Goal: Find specific page/section: Find specific page/section

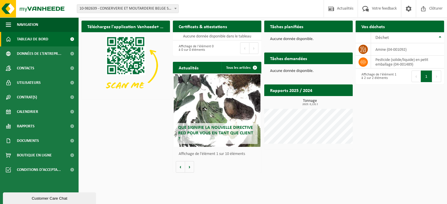
click at [305, 174] on div "Téléchargez l'application Vanheede+ maintenant! Cachez Certificats & attestatio…" at bounding box center [262, 97] width 365 height 158
click at [28, 137] on span "Documents" at bounding box center [28, 141] width 22 height 15
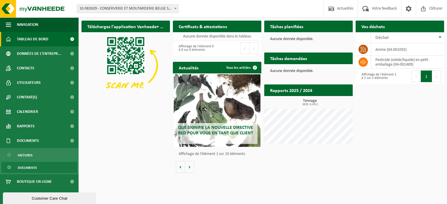
click at [28, 167] on span "Documents" at bounding box center [27, 168] width 19 height 11
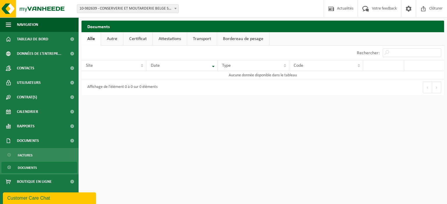
click at [29, 167] on span "Documents" at bounding box center [27, 168] width 19 height 11
click at [31, 167] on span "Documents" at bounding box center [27, 168] width 19 height 11
click at [28, 141] on span "Documents" at bounding box center [28, 141] width 22 height 15
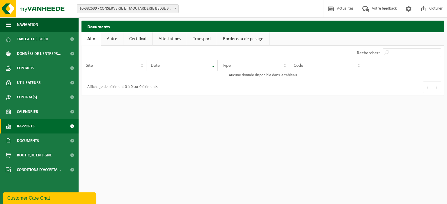
click at [28, 126] on span "Rapports" at bounding box center [26, 126] width 18 height 15
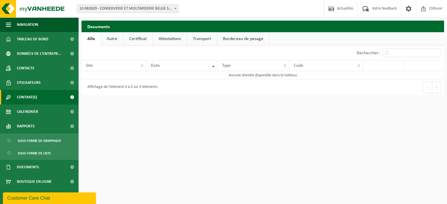
click at [44, 94] on link "Contrat(s)" at bounding box center [39, 97] width 79 height 15
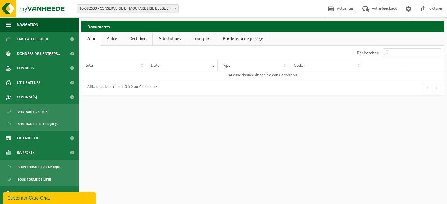
click at [134, 133] on html "Site: 10-982639 - CONSERVERIE ET MOUTARDERIE BELGE SA - RAEREN 10-982639 - CONS…" at bounding box center [223, 102] width 447 height 204
click at [159, 140] on html "Site: 10-982639 - CONSERVERIE ET MOUTARDERIE BELGE SA - RAEREN 10-982639 - CONS…" at bounding box center [223, 102] width 447 height 204
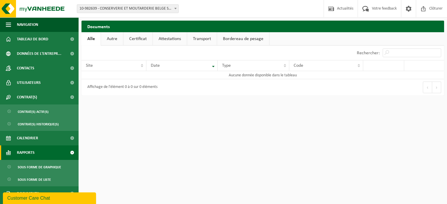
scroll to position [26, 0]
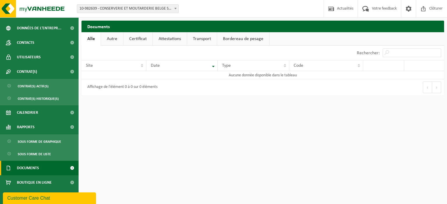
click at [38, 168] on span "Documents" at bounding box center [28, 168] width 22 height 15
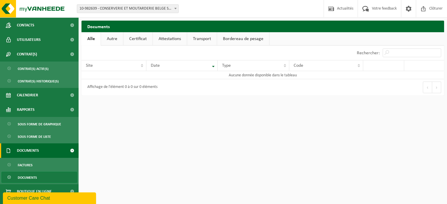
scroll to position [52, 0]
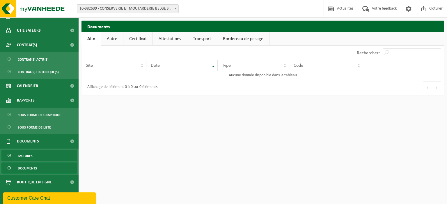
click at [27, 158] on span "Factures" at bounding box center [25, 156] width 15 height 11
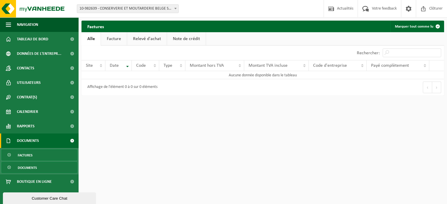
click at [30, 167] on span "Documents" at bounding box center [27, 168] width 19 height 11
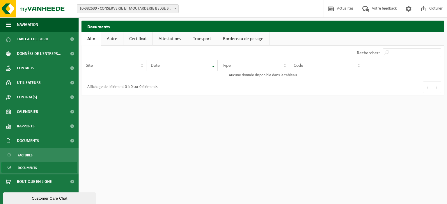
click at [114, 40] on link "Autre" at bounding box center [112, 38] width 22 height 13
click at [133, 38] on link "Certificat" at bounding box center [138, 38] width 29 height 13
click at [168, 42] on link "Attestations" at bounding box center [170, 38] width 34 height 13
click at [207, 40] on link "Transport" at bounding box center [203, 38] width 30 height 13
click at [241, 38] on link "Bordereau de pesage" at bounding box center [244, 38] width 52 height 13
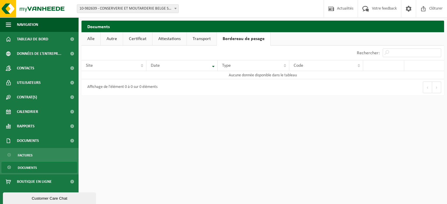
click at [22, 167] on span "Documents" at bounding box center [27, 168] width 19 height 11
click at [38, 167] on link "Documents" at bounding box center [39, 167] width 76 height 11
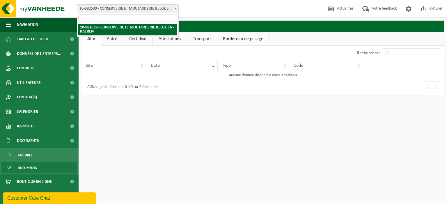
click at [176, 9] on b at bounding box center [175, 8] width 2 height 1
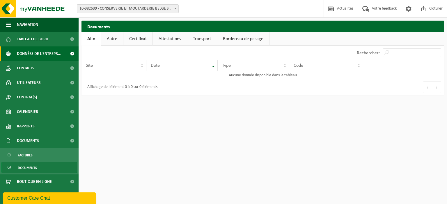
click at [41, 54] on span "Données de l'entrepr..." at bounding box center [39, 54] width 44 height 15
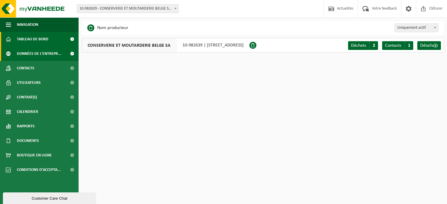
click at [45, 43] on span "Tableau de bord" at bounding box center [32, 39] width 31 height 15
